Goal: Information Seeking & Learning: Learn about a topic

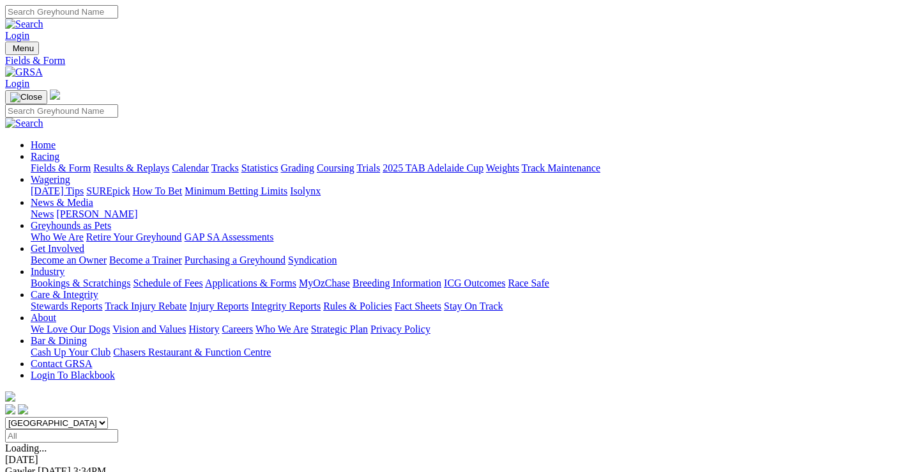
scroll to position [192, 0]
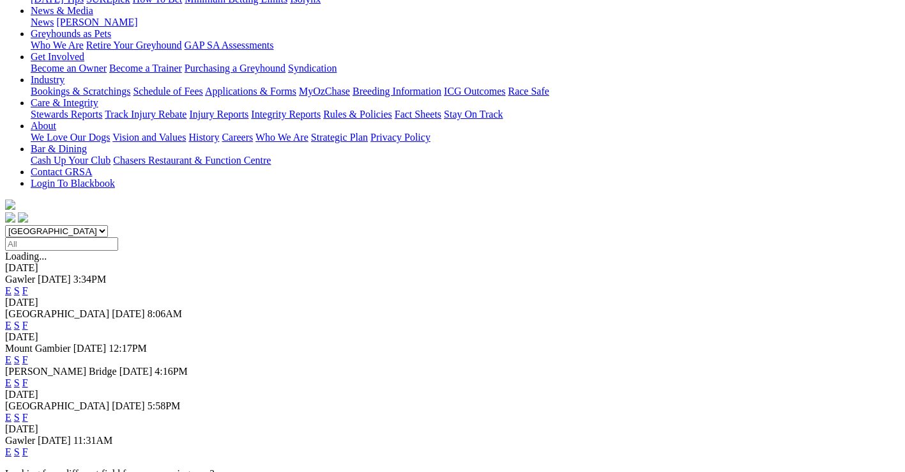
click at [28, 377] on link "F" at bounding box center [25, 382] width 6 height 11
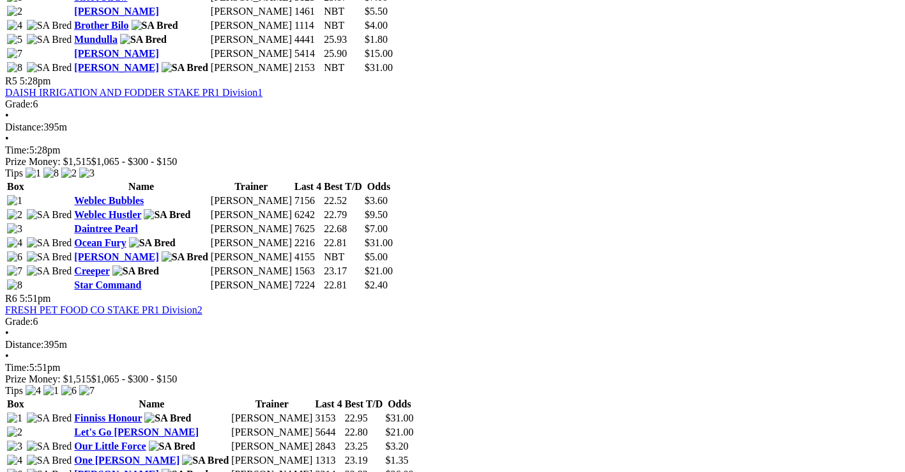
scroll to position [1533, 0]
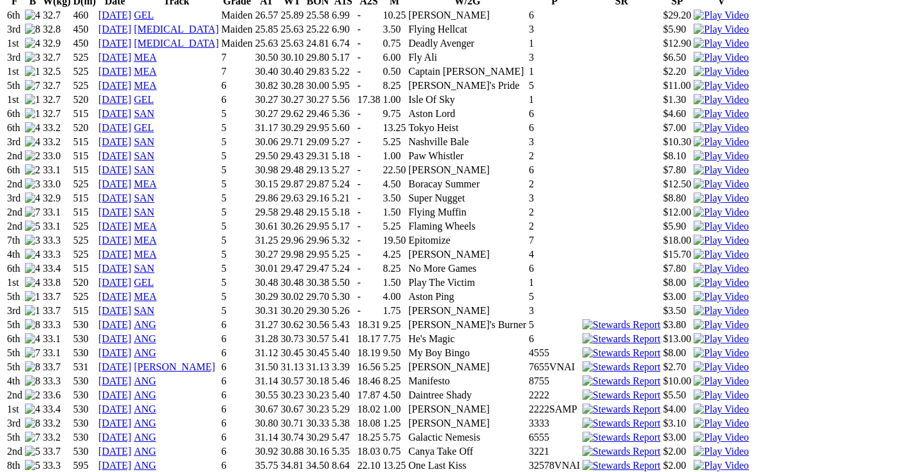
scroll to position [1022, 0]
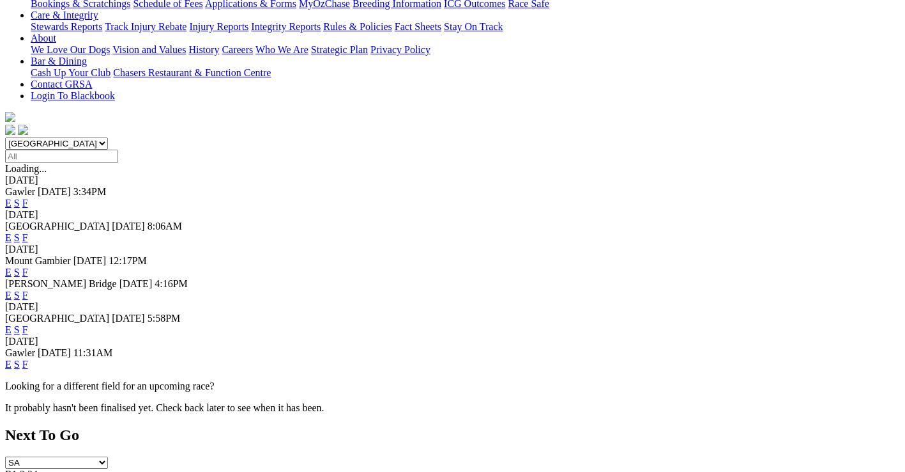
scroll to position [319, 0]
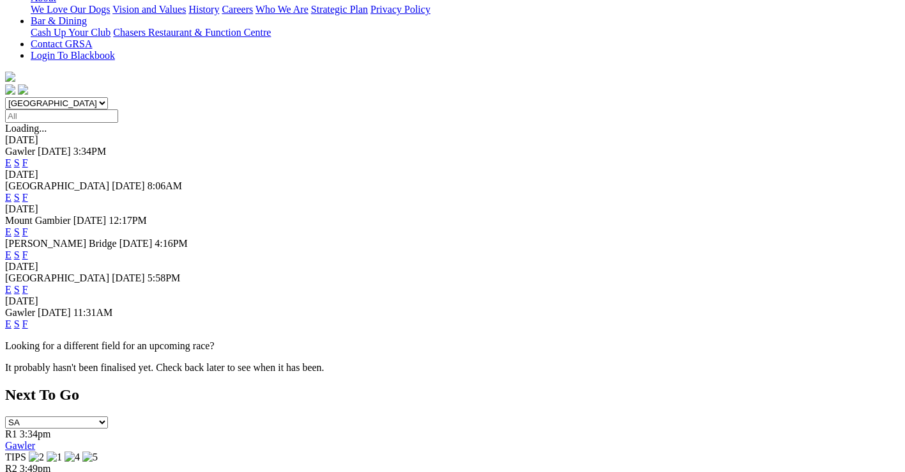
click at [28, 284] on link "F" at bounding box center [25, 289] width 6 height 11
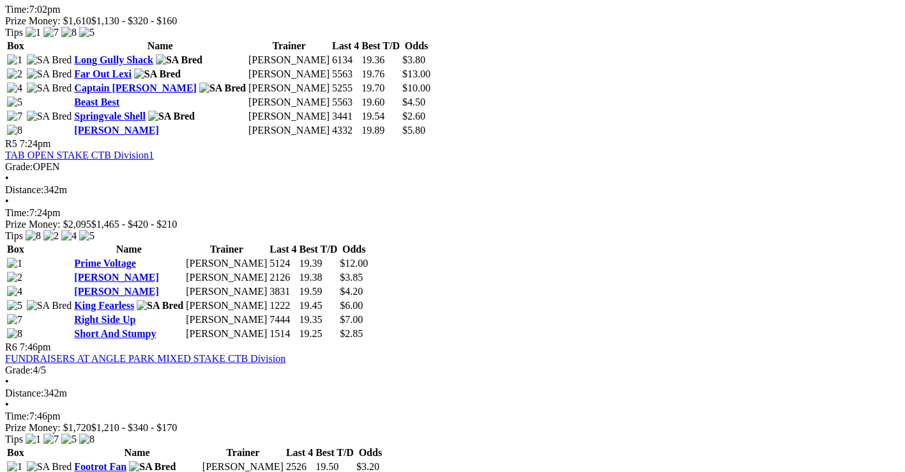
scroll to position [1278, 0]
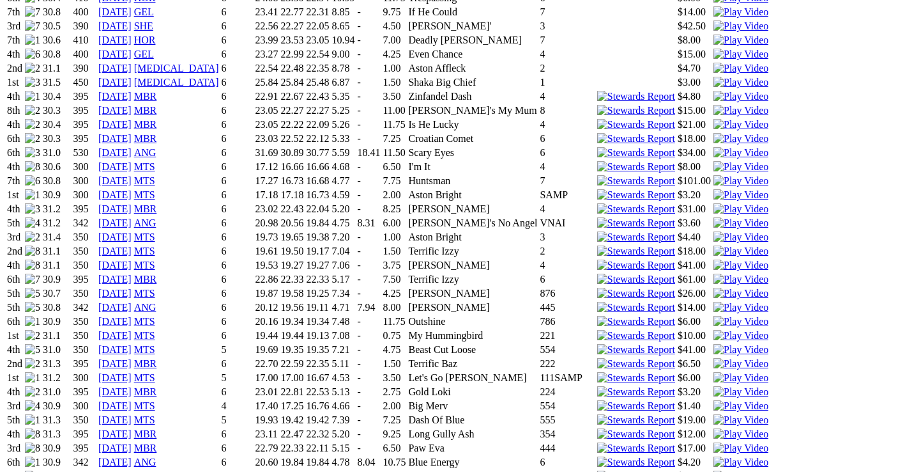
scroll to position [1150, 0]
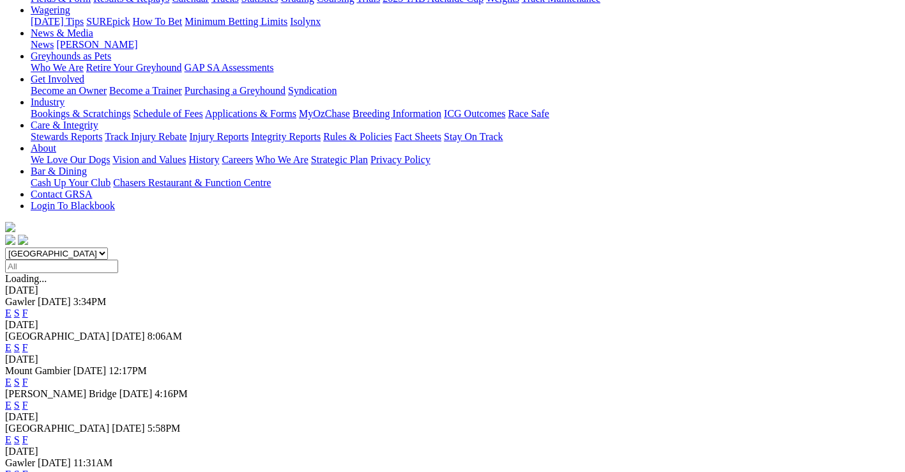
scroll to position [192, 0]
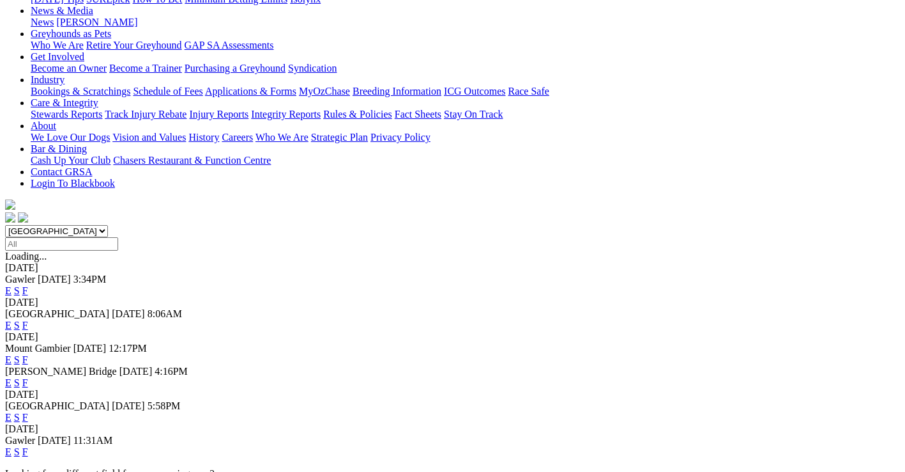
click at [28, 446] on link "F" at bounding box center [25, 451] width 6 height 11
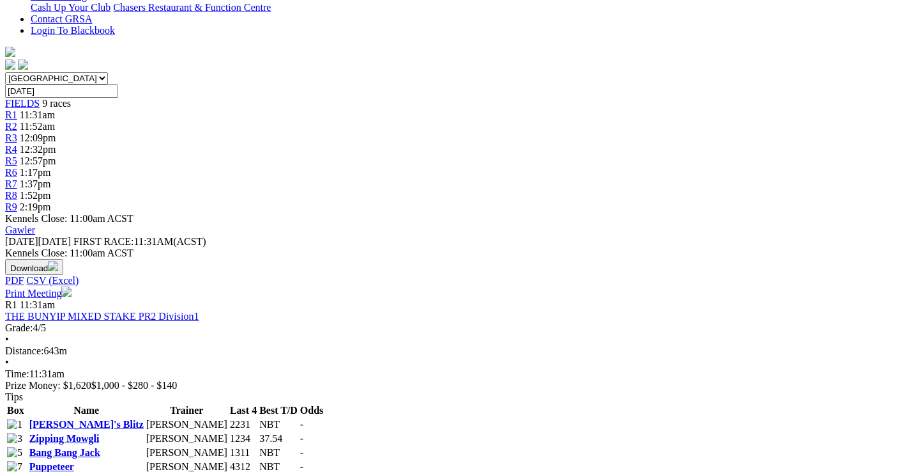
scroll to position [319, 0]
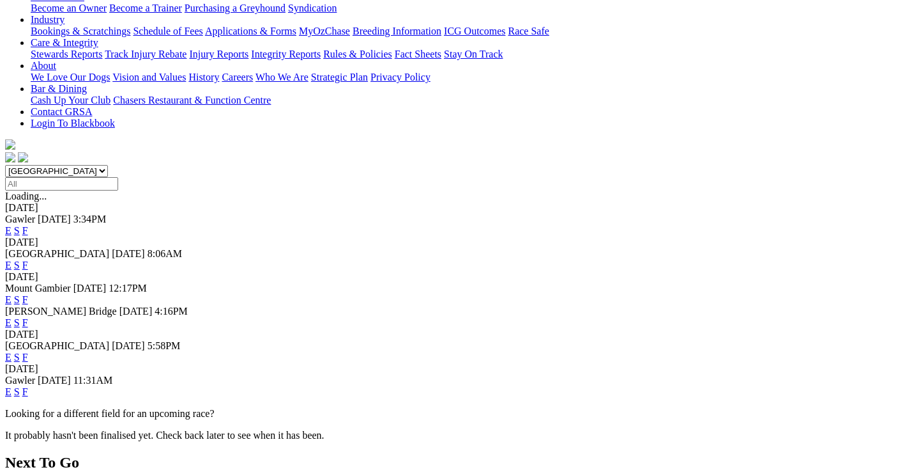
scroll to position [256, 0]
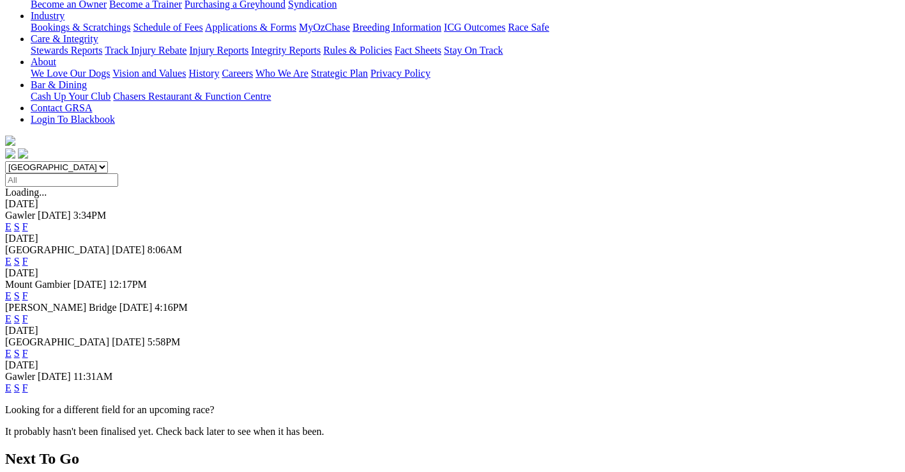
click at [28, 313] on link "F" at bounding box center [25, 318] width 6 height 11
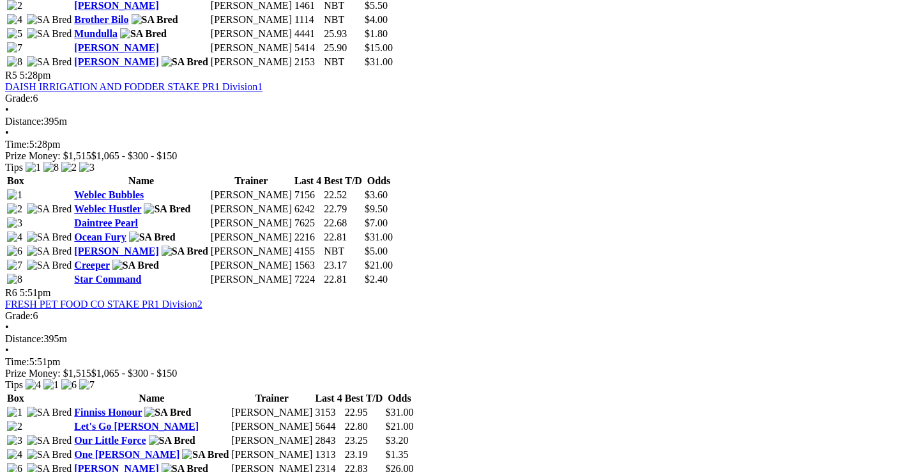
scroll to position [1533, 0]
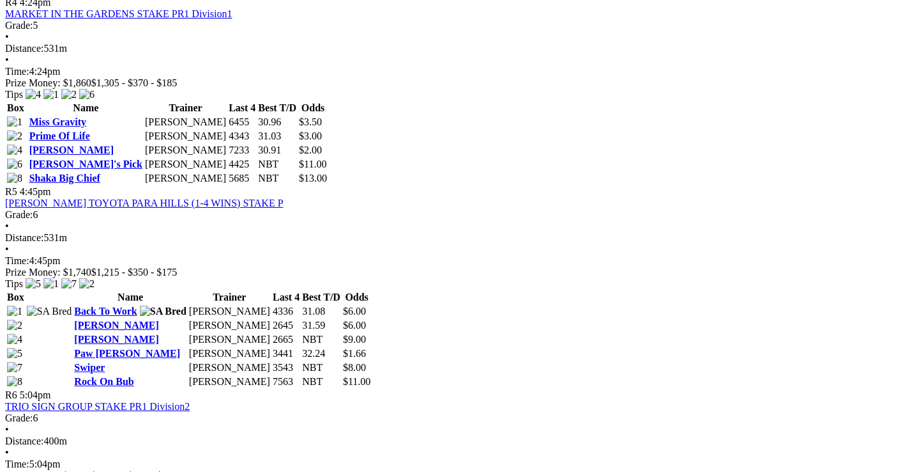
scroll to position [1278, 0]
